Goal: Task Accomplishment & Management: Manage account settings

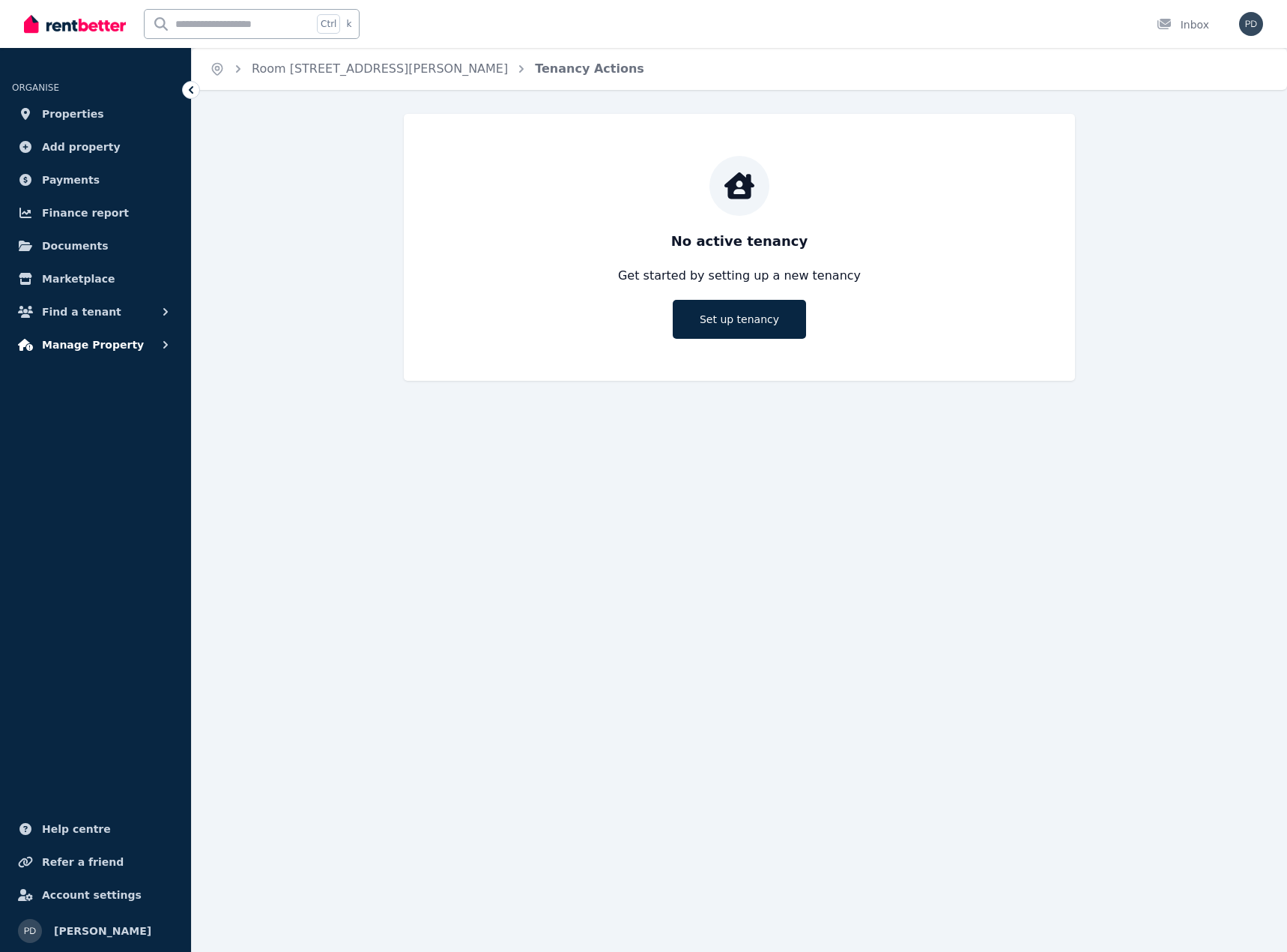
click at [106, 344] on span "Manage Property" at bounding box center [92, 345] width 102 height 18
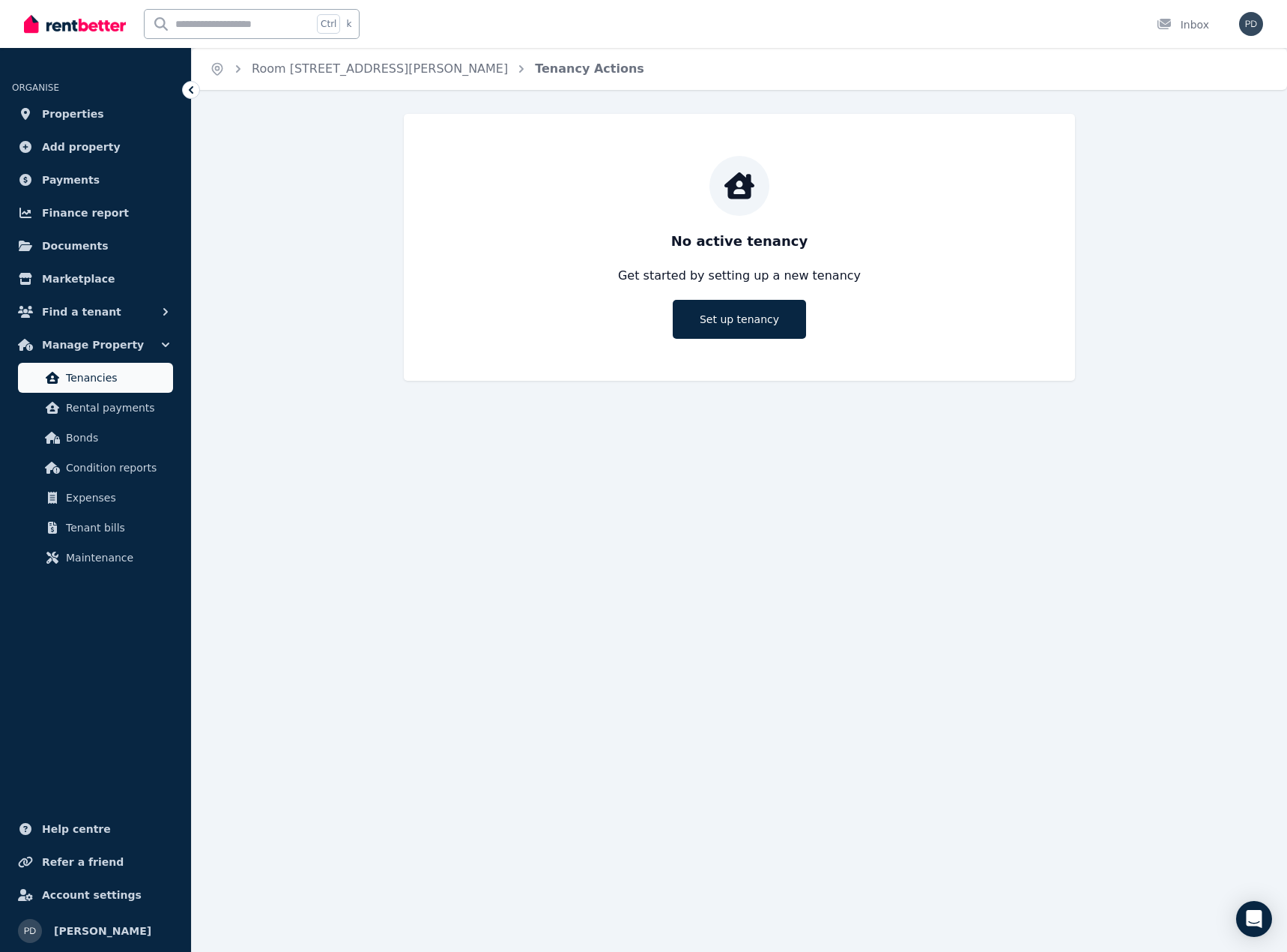
click at [106, 380] on span "Tenancies" at bounding box center [117, 378] width 101 height 18
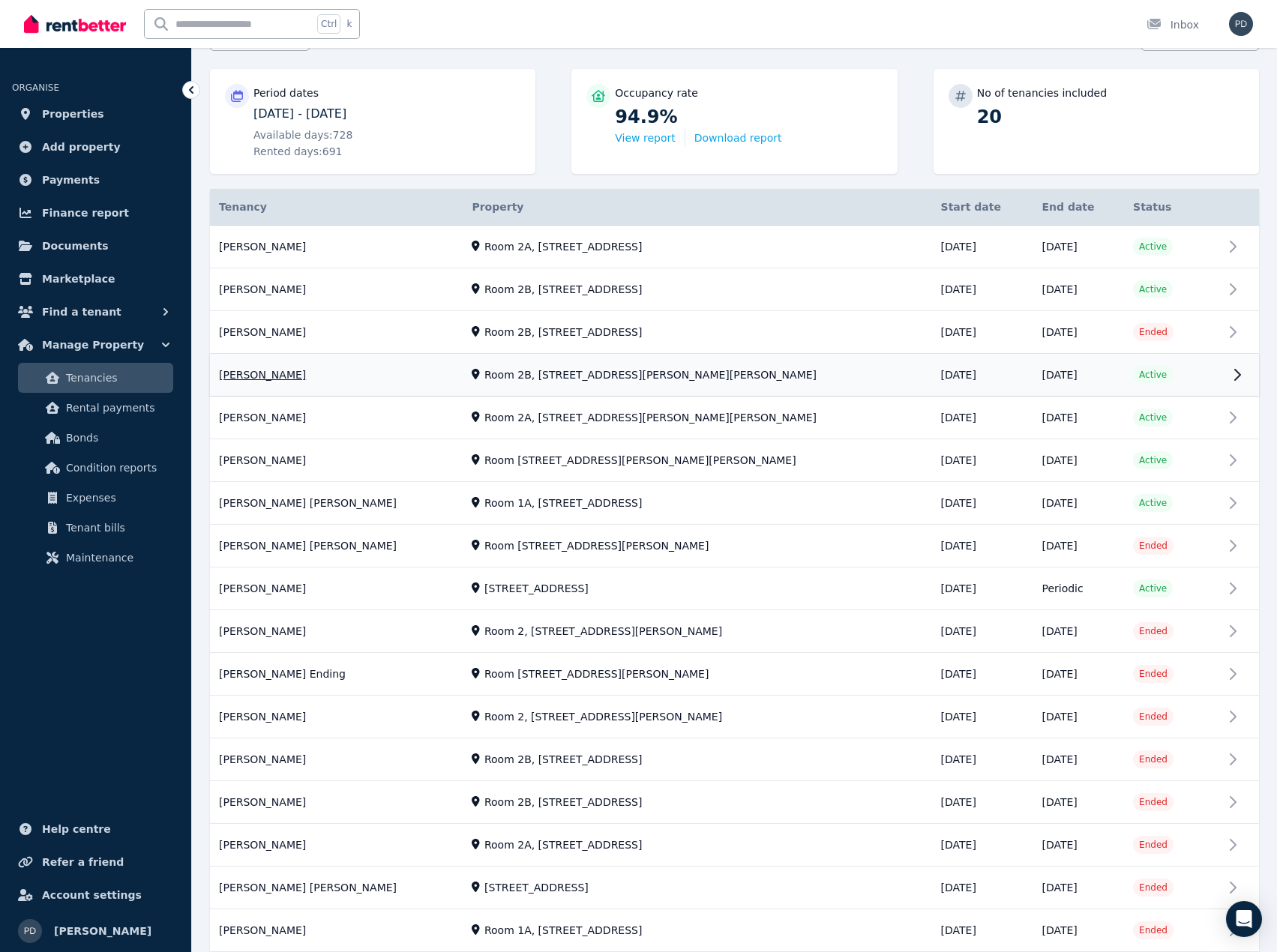
scroll to position [176, 0]
click at [379, 845] on link "View property details" at bounding box center [734, 846] width 1049 height 42
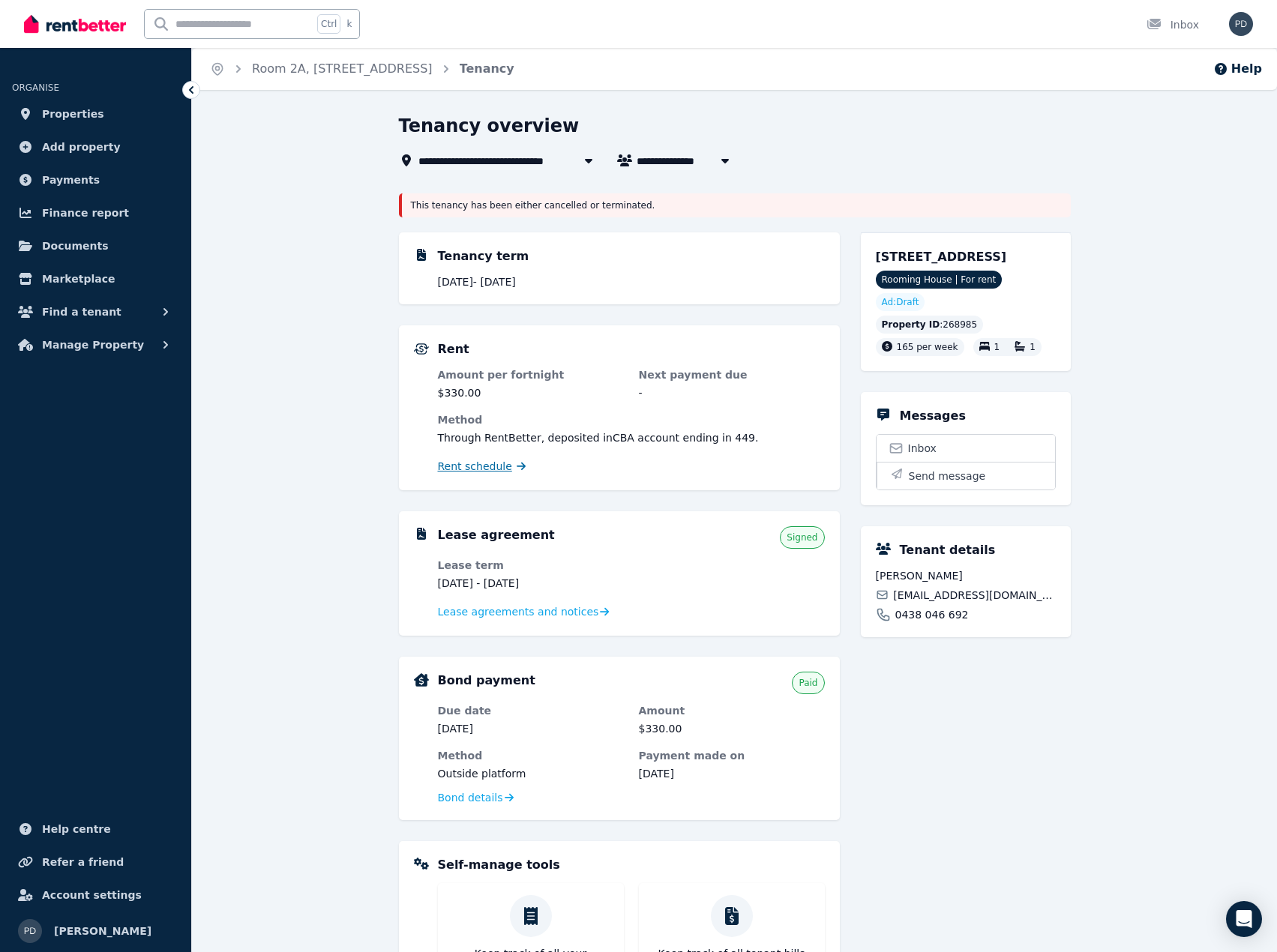
click at [467, 470] on span "Rent schedule" at bounding box center [475, 466] width 74 height 15
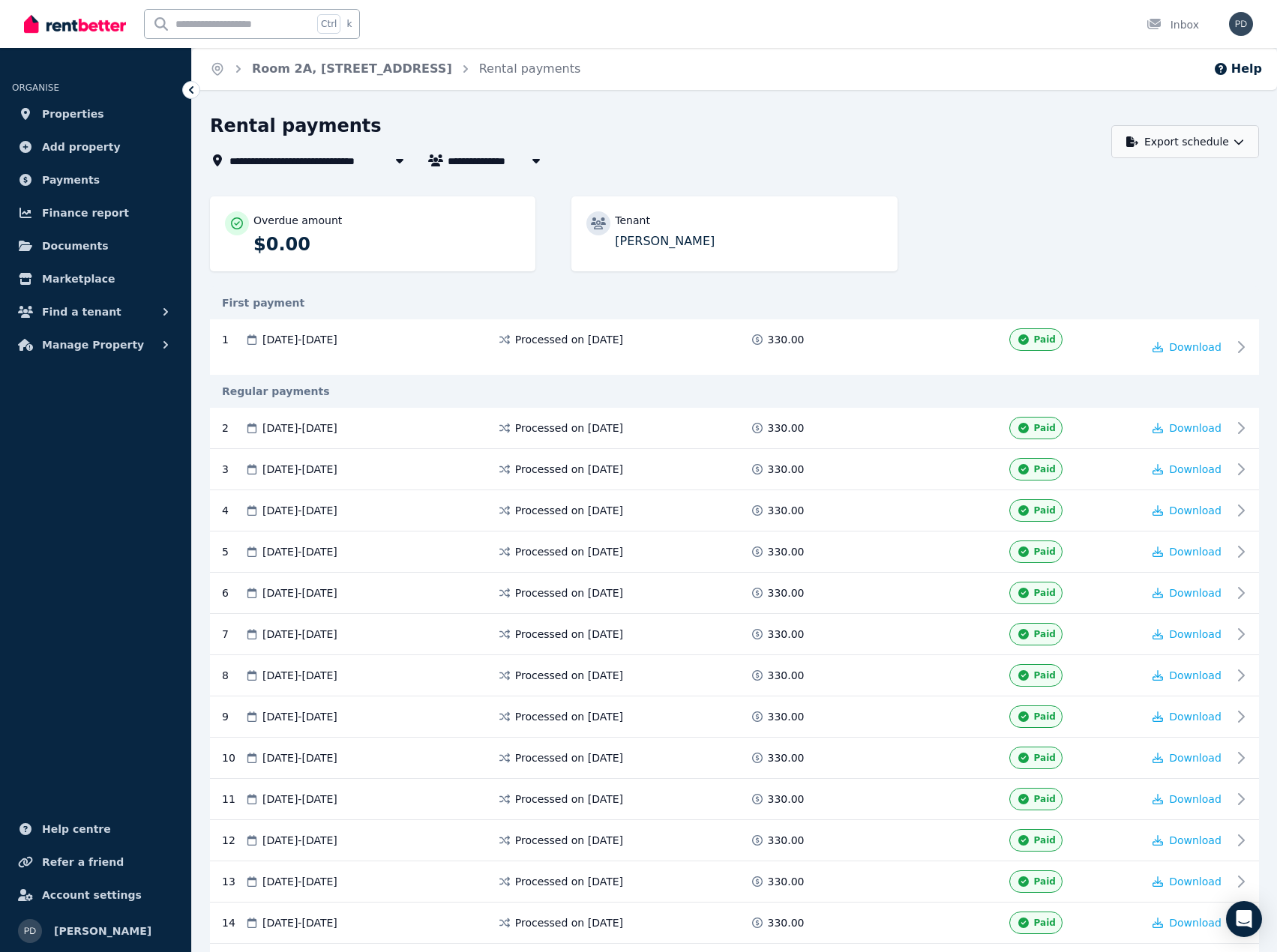
click at [1199, 147] on button "Export schedule" at bounding box center [1185, 141] width 148 height 33
click at [1147, 170] on button "PDF" at bounding box center [1177, 180] width 168 height 27
